Goal: Download file/media

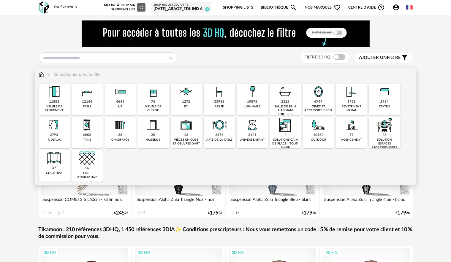
click at [225, 96] on img at bounding box center [220, 92] width 16 height 16
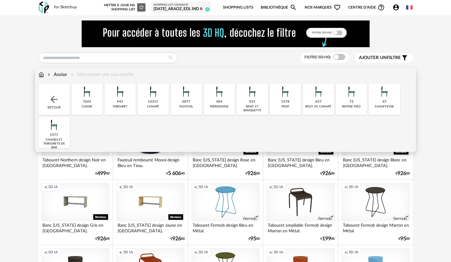
click at [191, 100] on div "6077 [GEOGRAPHIC_DATA]" at bounding box center [186, 100] width 31 height 32
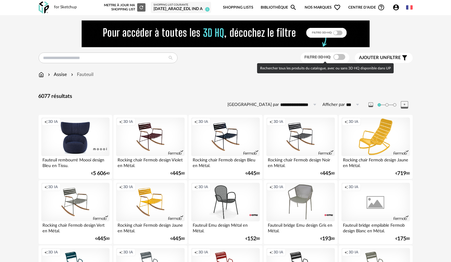
click at [341, 57] on span at bounding box center [340, 57] width 12 height 6
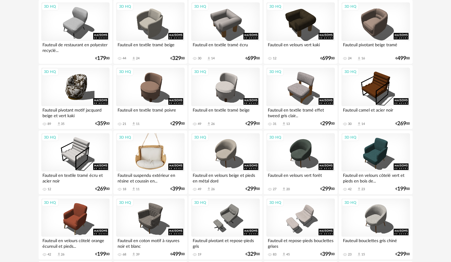
scroll to position [178, 0]
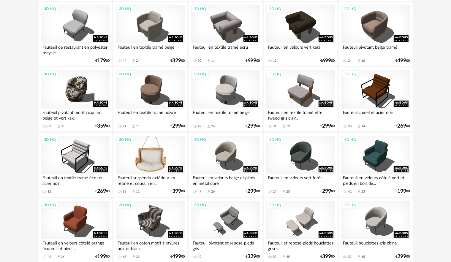
click at [166, 155] on div "3D HQ" at bounding box center [150, 155] width 68 height 39
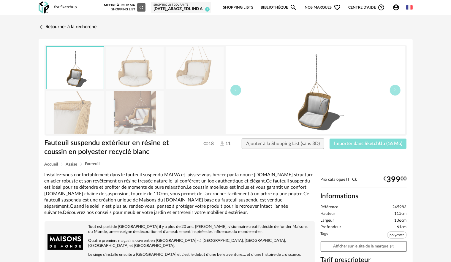
drag, startPoint x: 372, startPoint y: 143, endPoint x: 339, endPoint y: 149, distance: 33.5
click at [372, 142] on span "Importer dans SketchUp (16 Mo)" at bounding box center [368, 143] width 68 height 5
click at [44, 24] on img at bounding box center [41, 27] width 9 height 9
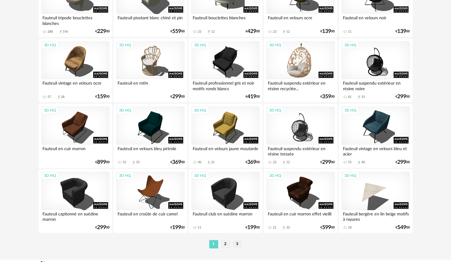
scroll to position [1200, 0]
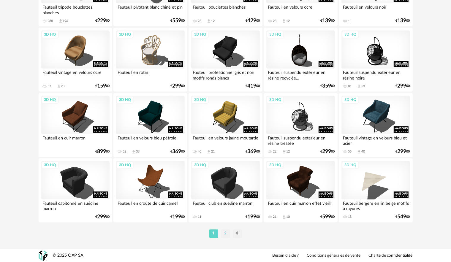
click at [226, 235] on li "2" at bounding box center [225, 234] width 9 height 8
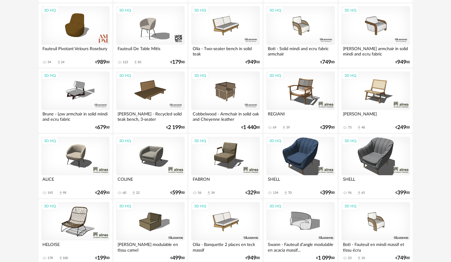
scroll to position [654, 0]
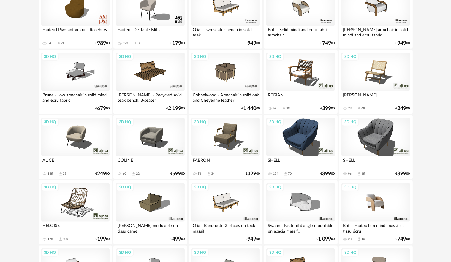
click at [394, 206] on div "3D HQ" at bounding box center [376, 202] width 68 height 39
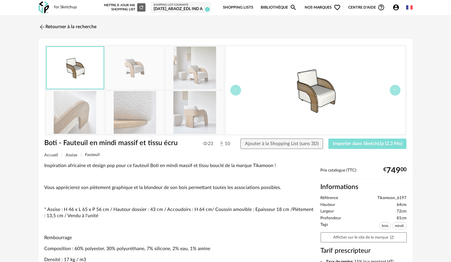
click at [371, 146] on span "Importer dans SketchUp (2,3 Mo)" at bounding box center [368, 143] width 70 height 5
